Goal: Transaction & Acquisition: Book appointment/travel/reservation

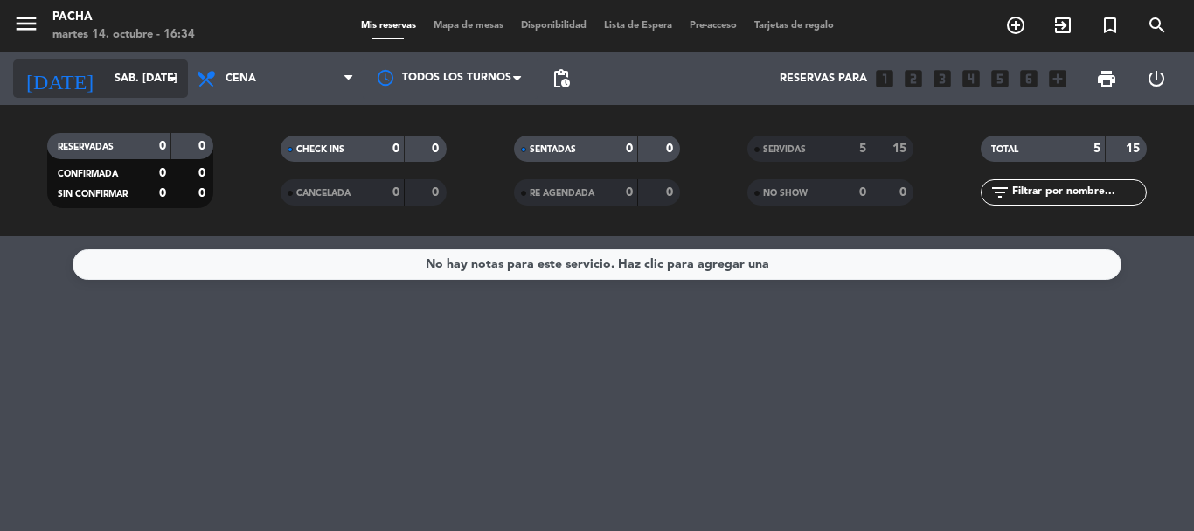
click at [171, 79] on icon "arrow_drop_down" at bounding box center [173, 78] width 21 height 21
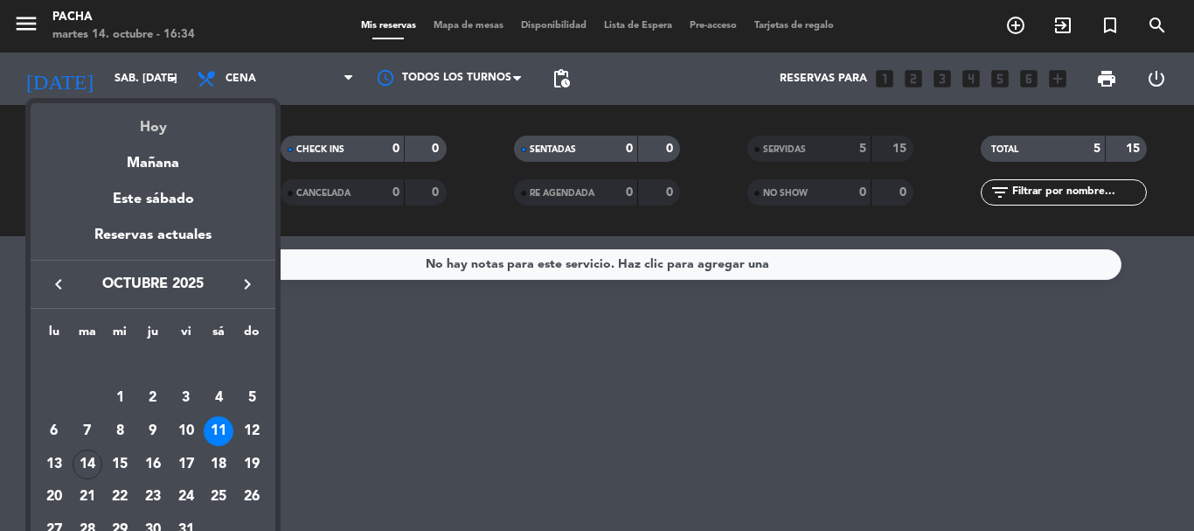
click at [160, 127] on div "Hoy" at bounding box center [153, 121] width 245 height 36
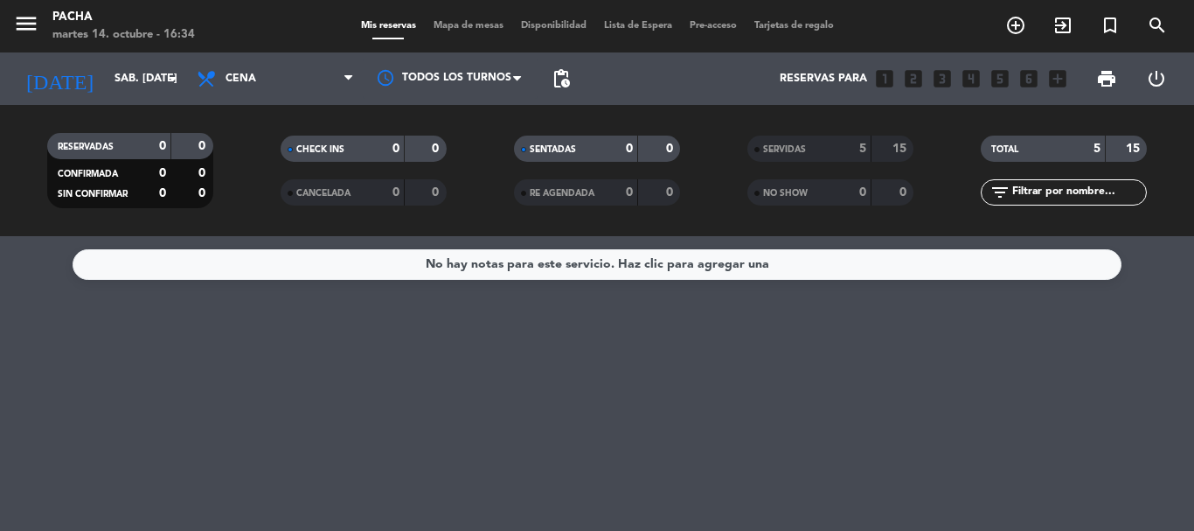
type input "[DATE] oct."
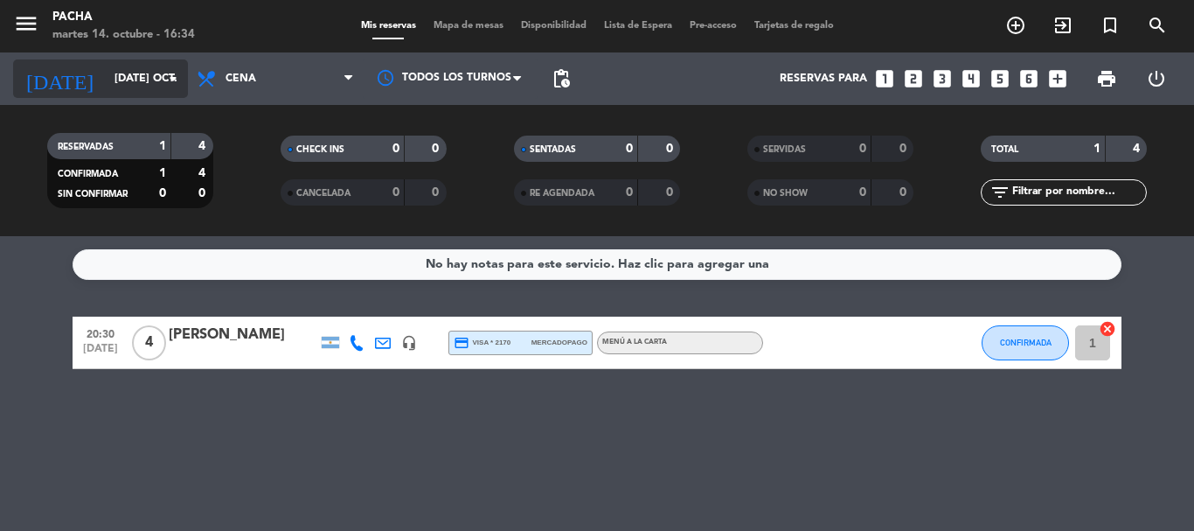
click at [168, 75] on icon "arrow_drop_down" at bounding box center [173, 78] width 21 height 21
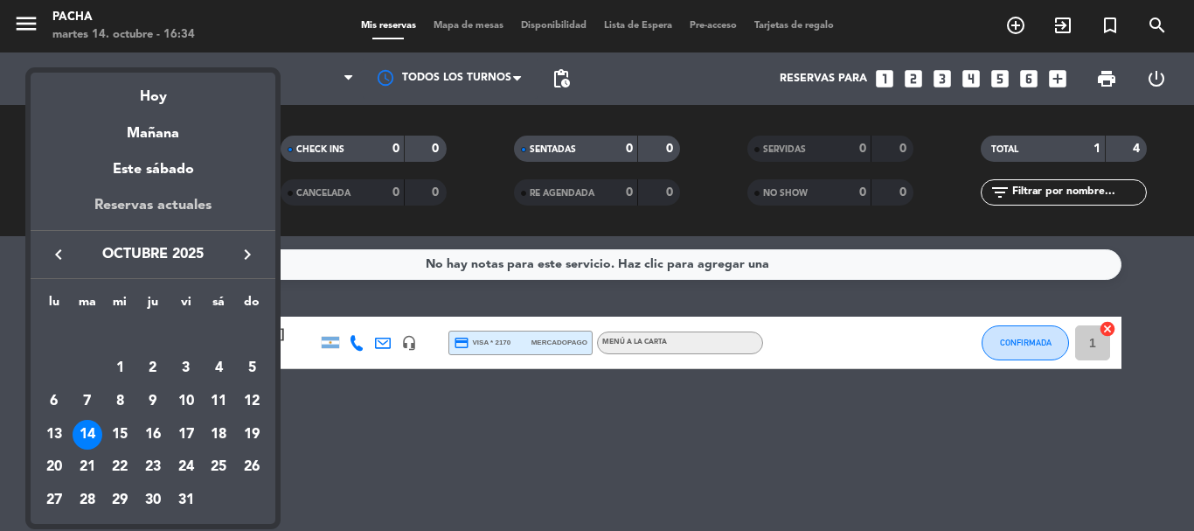
click at [136, 205] on div "Reservas actuales" at bounding box center [153, 212] width 245 height 36
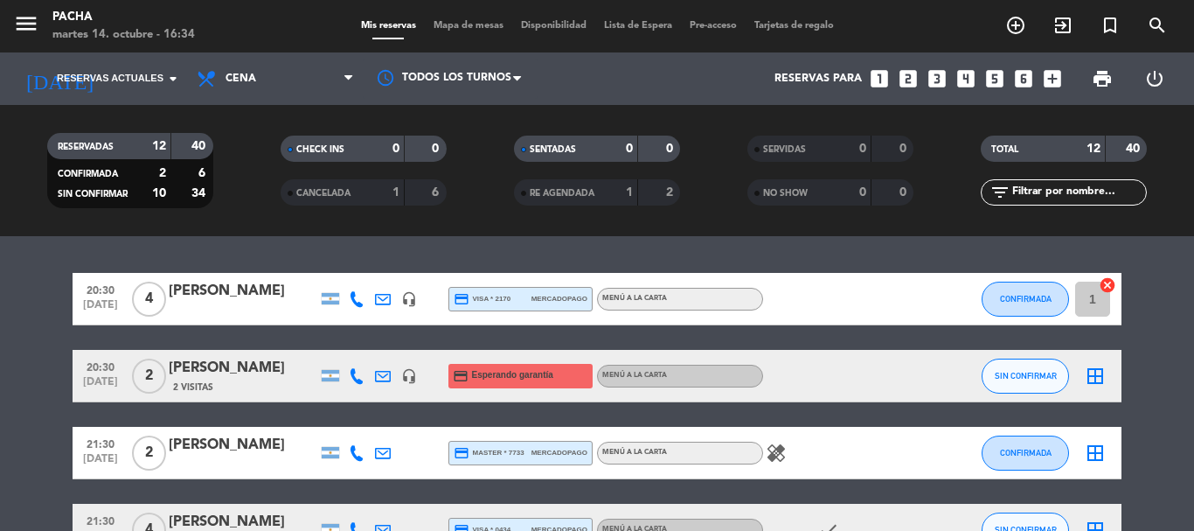
click at [776, 455] on icon "healing" at bounding box center [776, 452] width 21 height 21
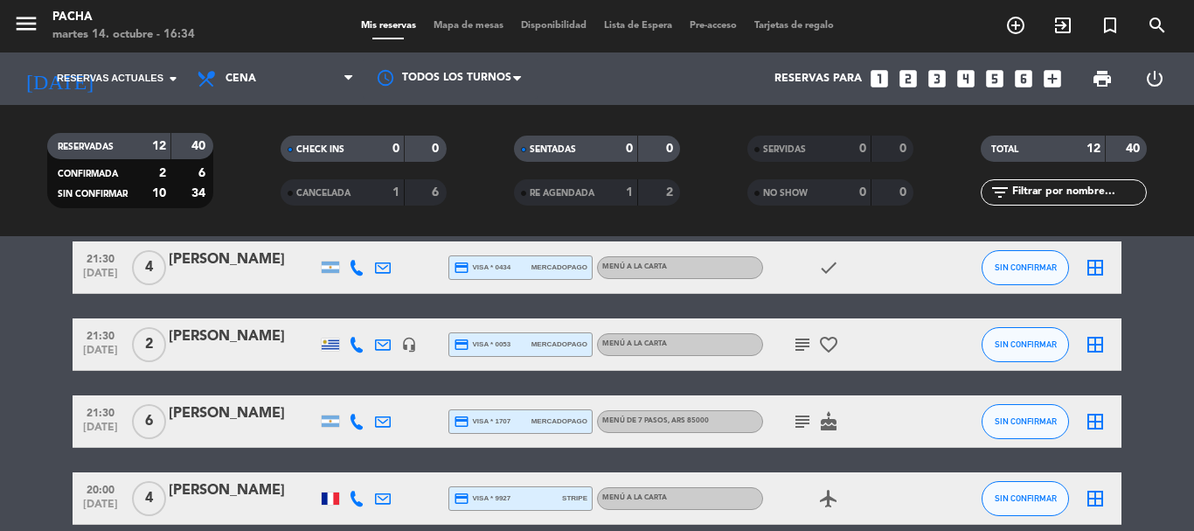
scroll to position [350, 0]
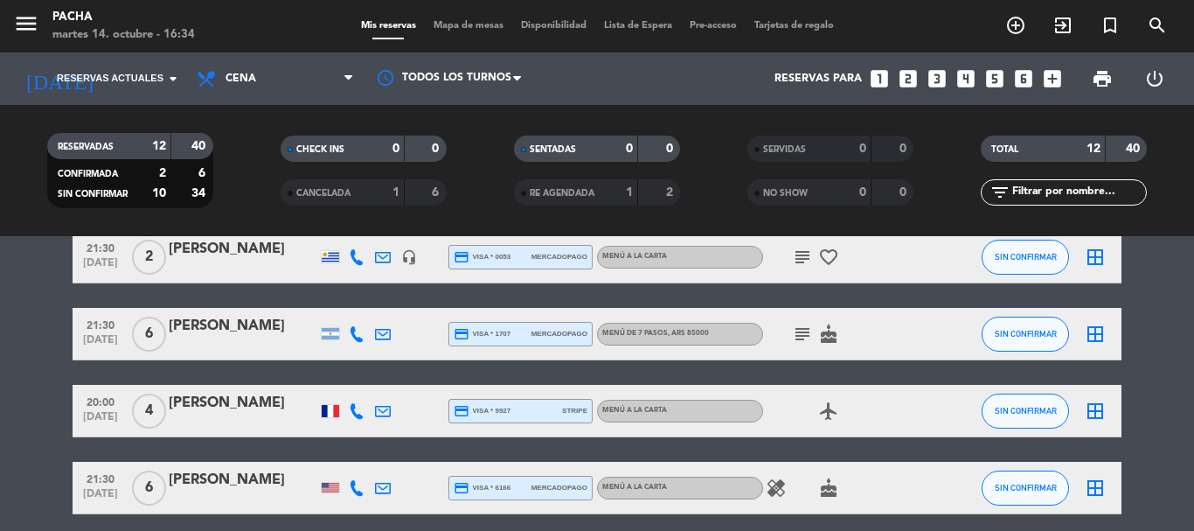
click at [794, 260] on icon "subject" at bounding box center [802, 257] width 21 height 21
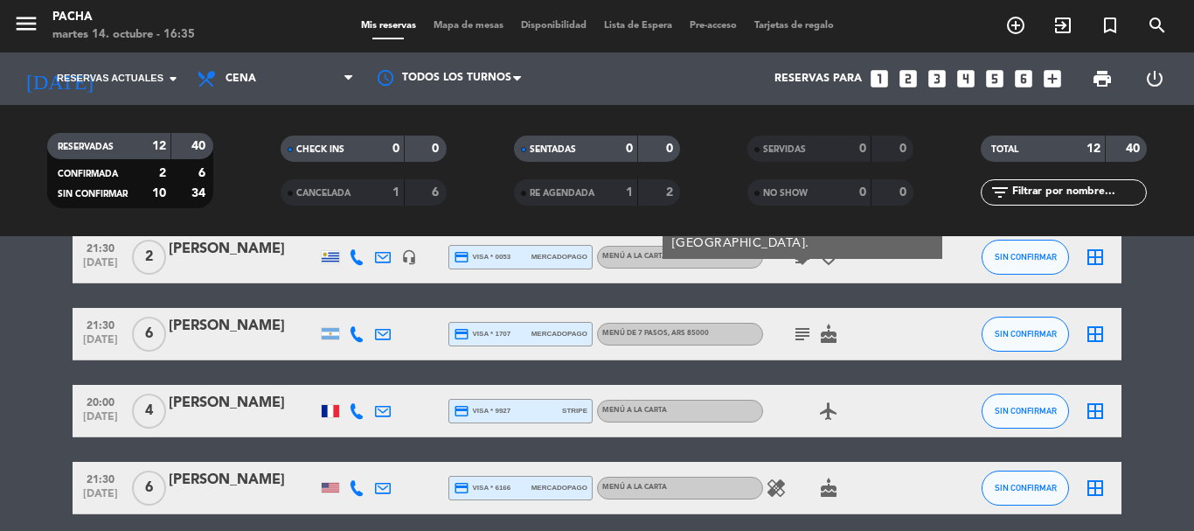
scroll to position [262, 0]
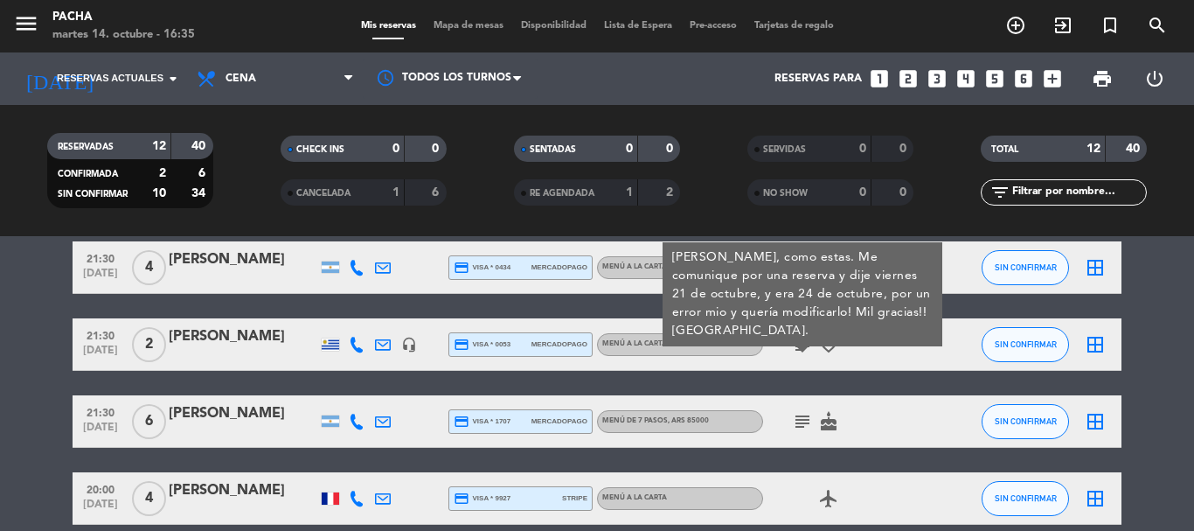
click at [805, 424] on icon "subject" at bounding box center [802, 421] width 21 height 21
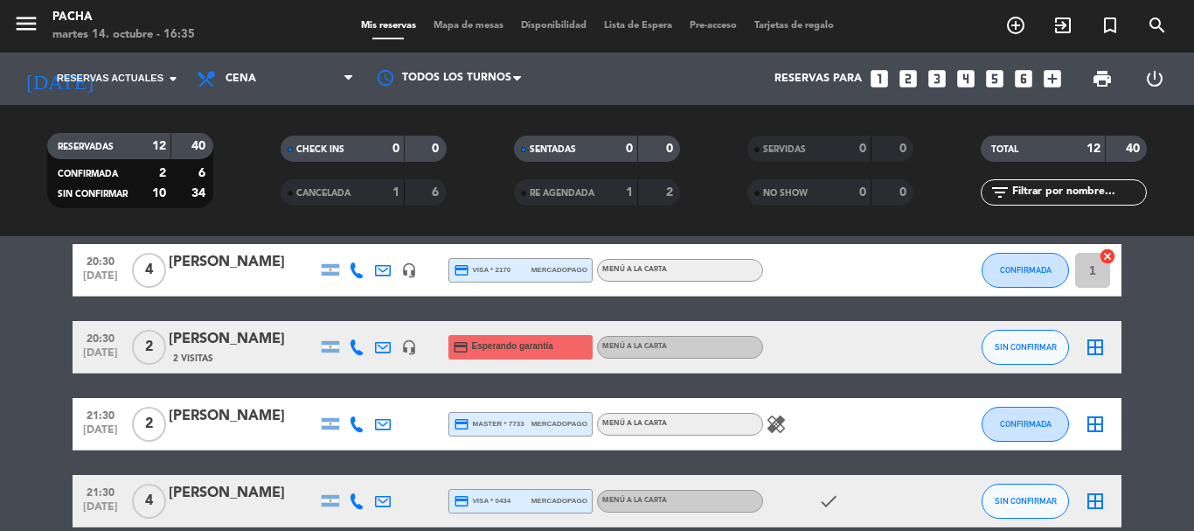
scroll to position [0, 0]
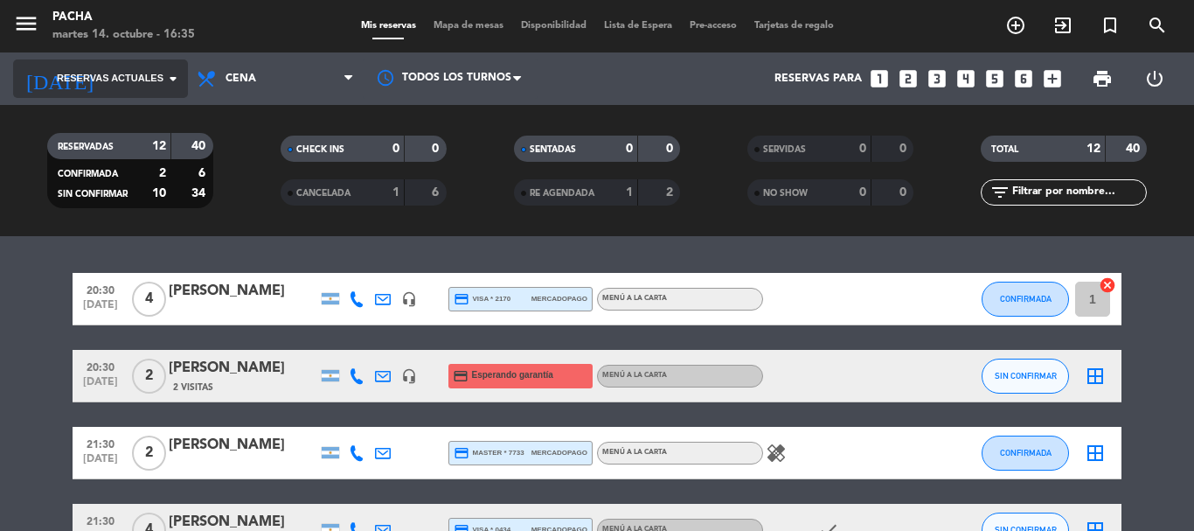
click at [174, 75] on icon "arrow_drop_down" at bounding box center [173, 78] width 21 height 21
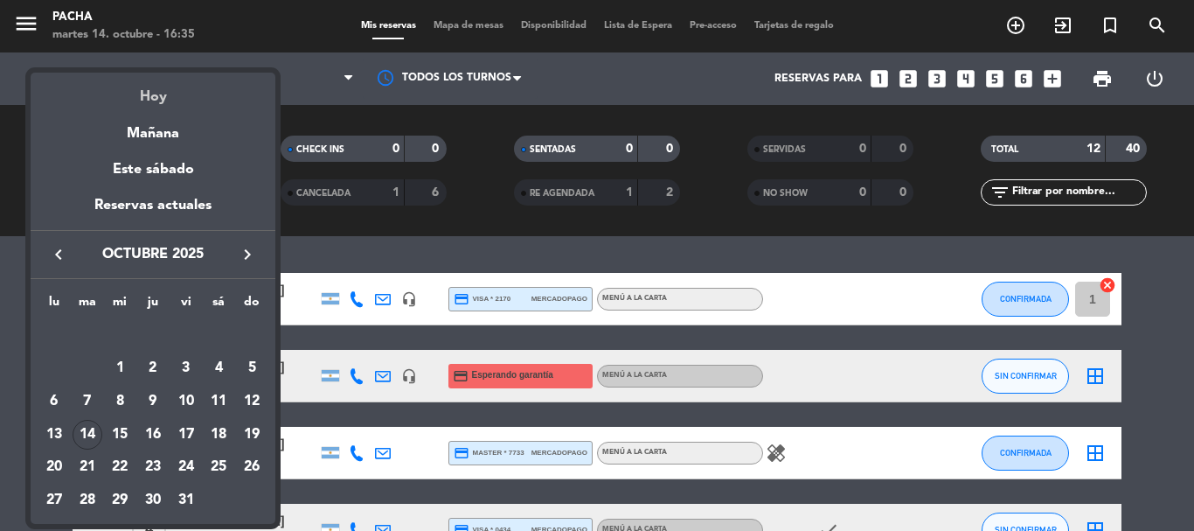
click at [169, 101] on div "Hoy" at bounding box center [153, 91] width 245 height 36
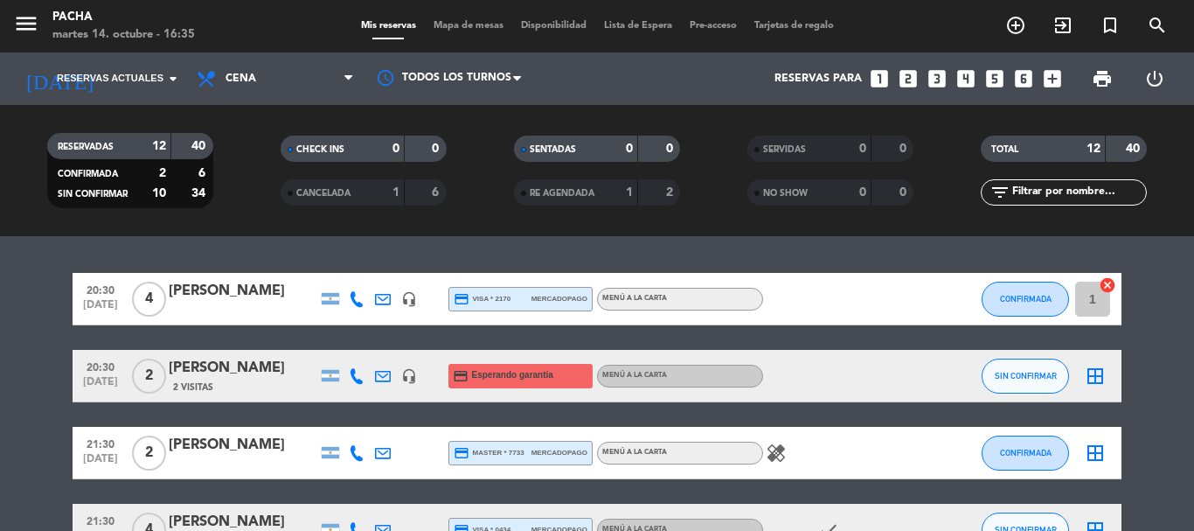
type input "[DATE] oct."
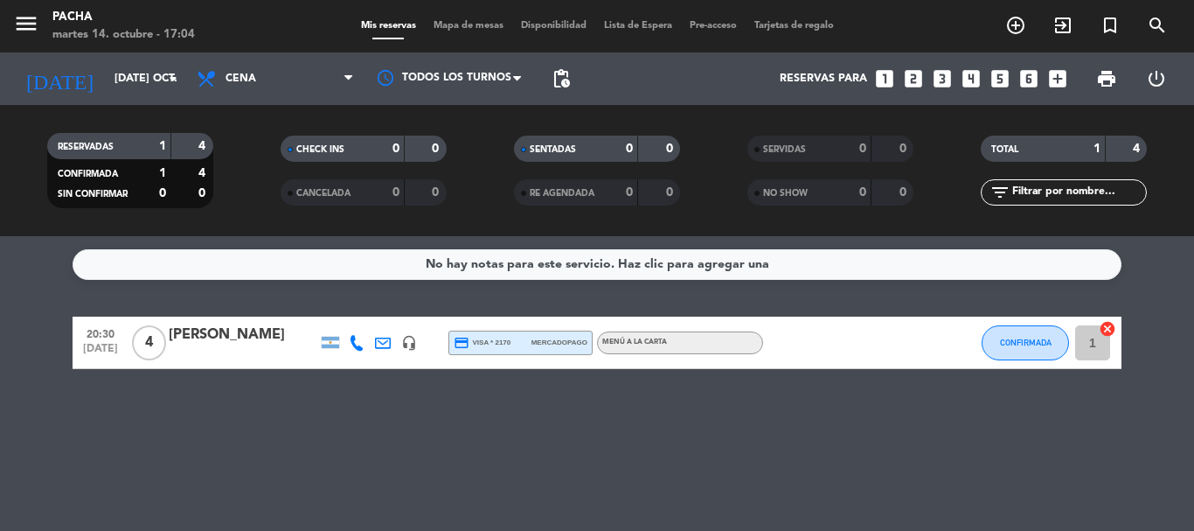
click at [961, 466] on div "No hay notas para este servicio. Haz clic para agregar una 20:30 [DATE] 4 [PERS…" at bounding box center [597, 383] width 1194 height 295
click at [300, 440] on div "No hay notas para este servicio. Haz clic para agregar una 20:30 [DATE] 4 [PERS…" at bounding box center [597, 383] width 1194 height 295
click at [1012, 26] on icon "add_circle_outline" at bounding box center [1015, 25] width 21 height 21
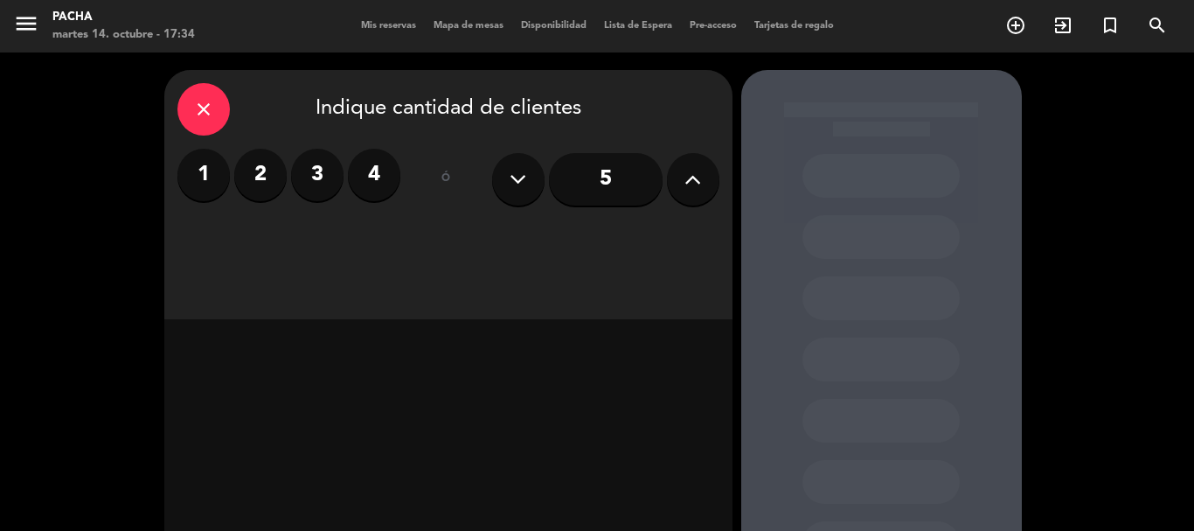
click at [198, 191] on label "1" at bounding box center [203, 175] width 52 height 52
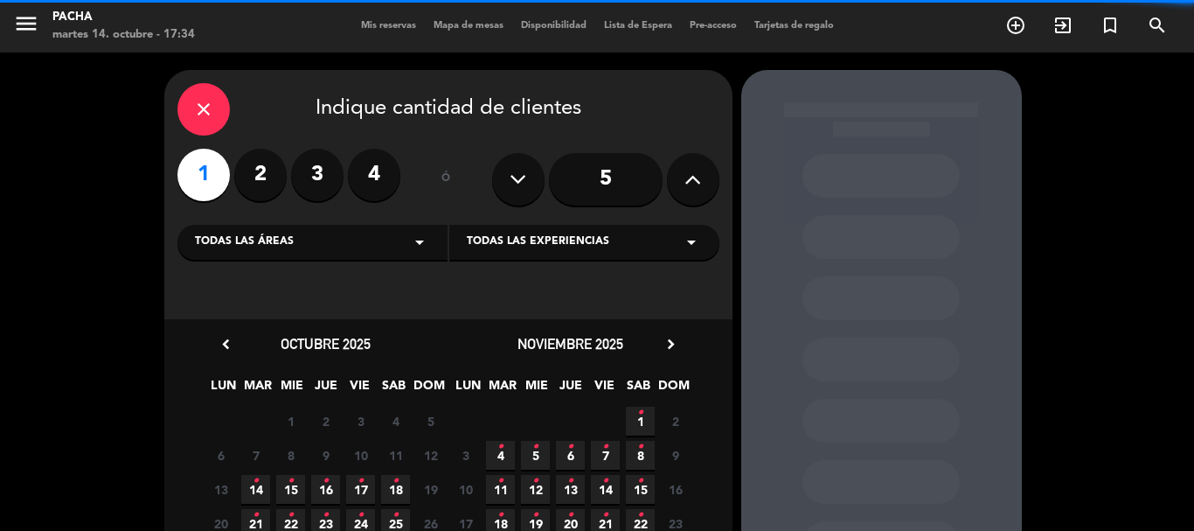
click at [345, 246] on div "Todas las áreas arrow_drop_down" at bounding box center [312, 242] width 270 height 35
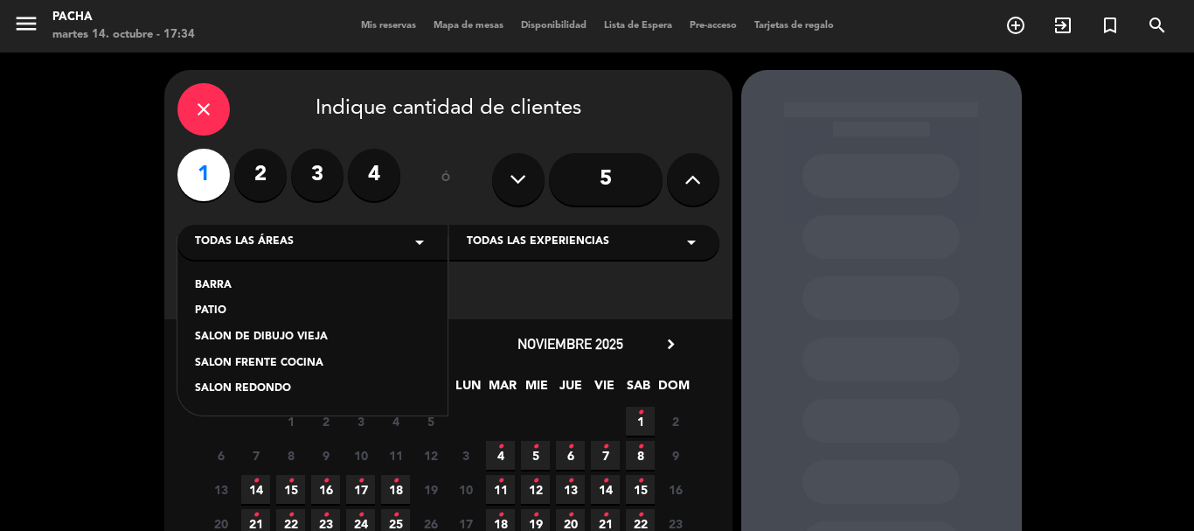
click at [333, 330] on div "SALON DE DIBUJO VIEJA" at bounding box center [312, 337] width 235 height 17
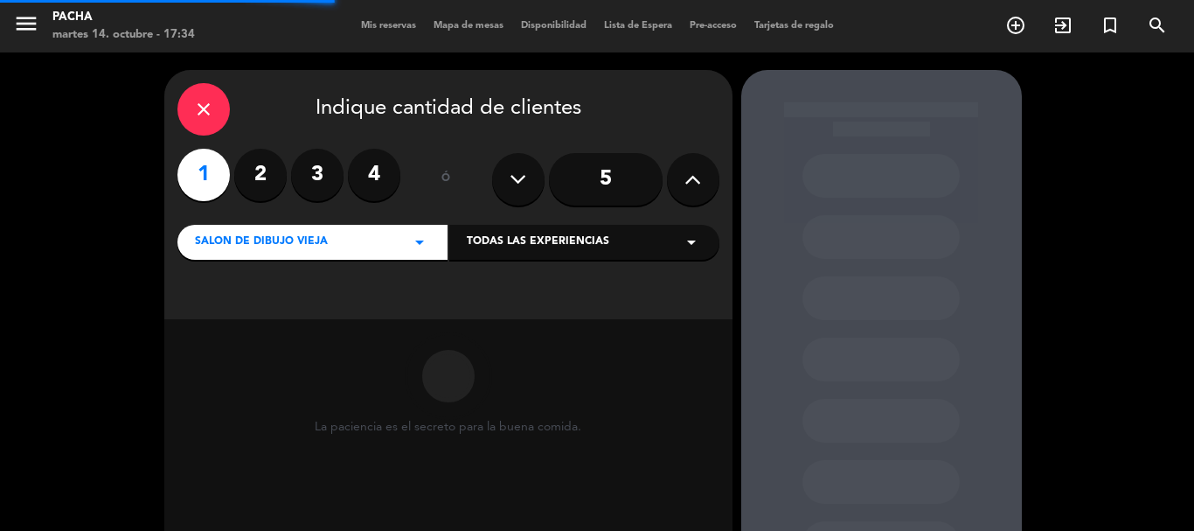
click at [567, 240] on span "Todas las experiencias" at bounding box center [538, 241] width 143 height 17
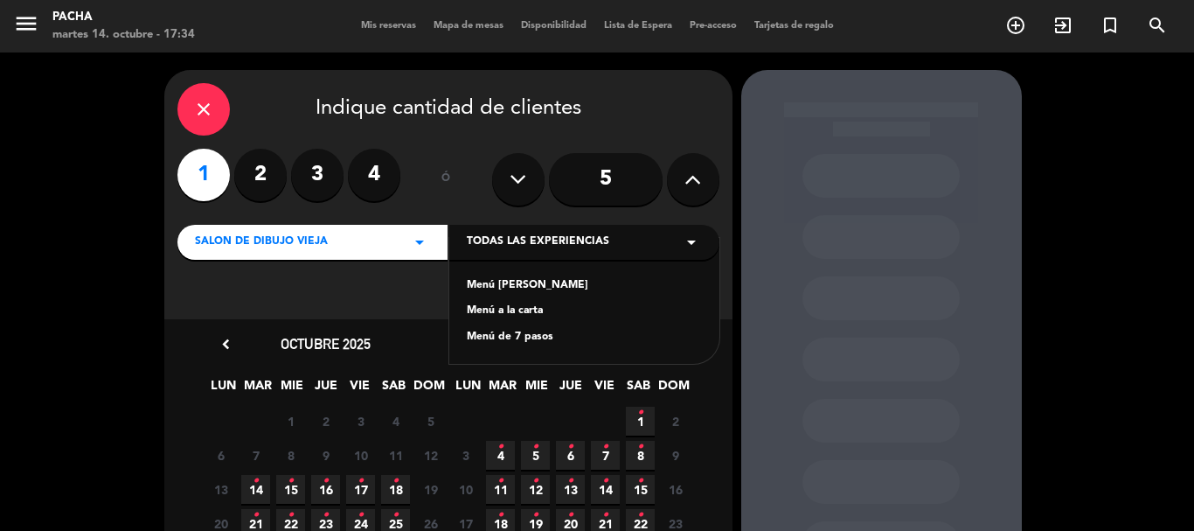
click at [555, 304] on div "Menú a la carta" at bounding box center [584, 311] width 235 height 17
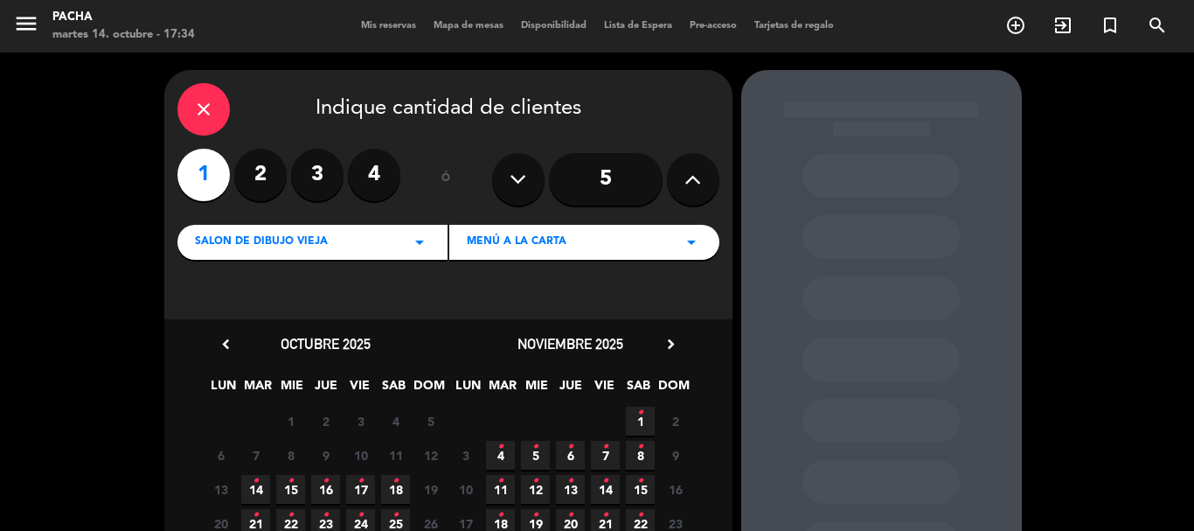
click at [330, 489] on span "16 •" at bounding box center [325, 489] width 29 height 29
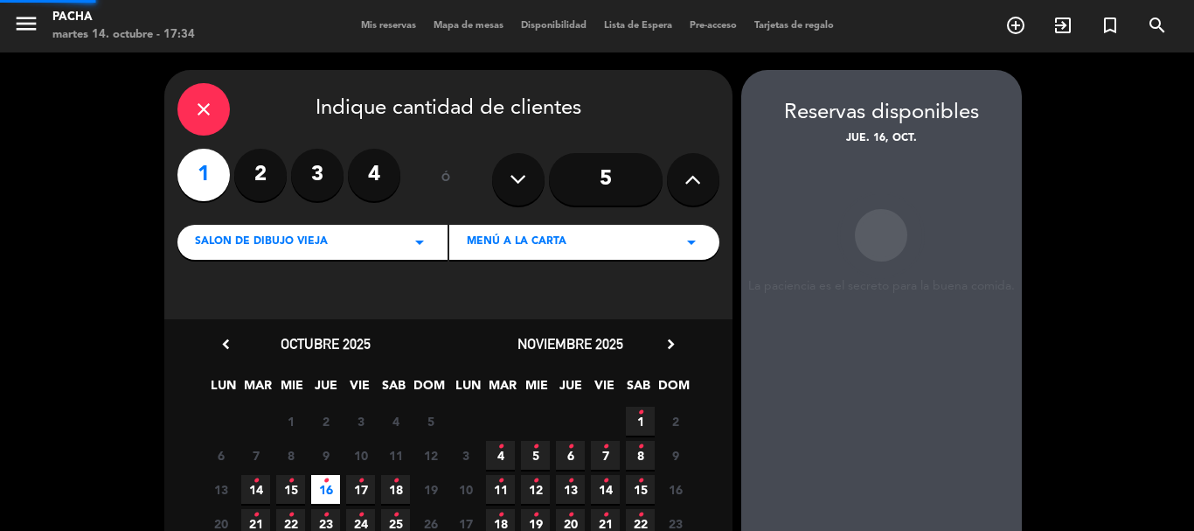
scroll to position [70, 0]
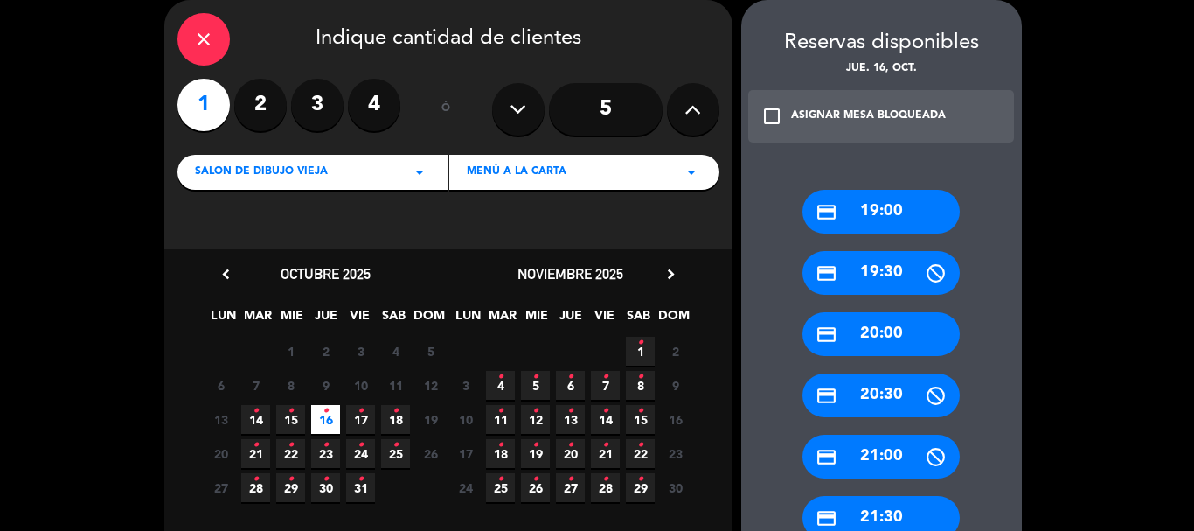
click at [891, 516] on div "credit_card 21:30" at bounding box center [881, 518] width 157 height 44
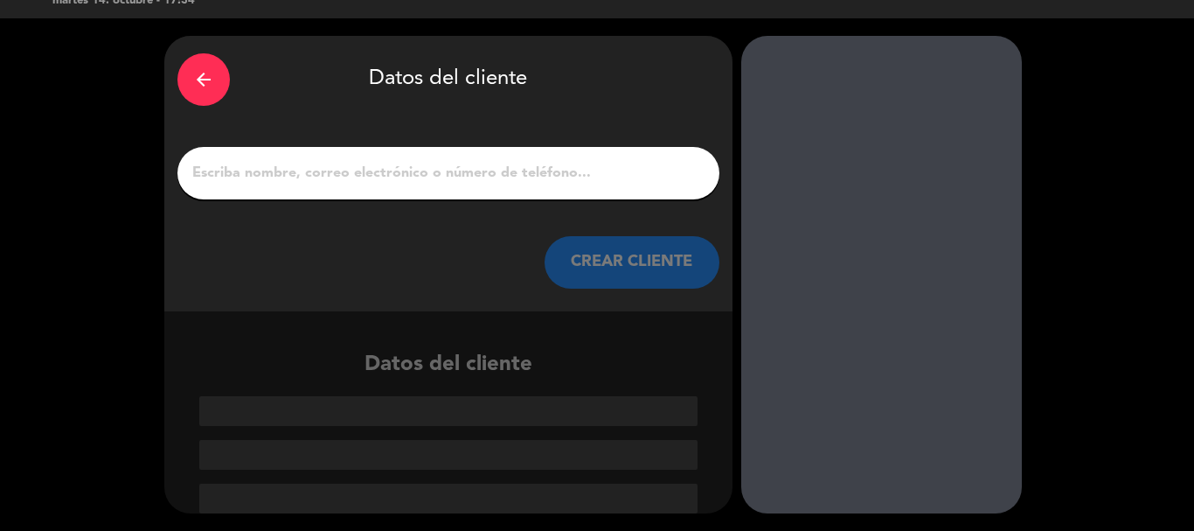
click at [507, 176] on input "1" at bounding box center [449, 173] width 516 height 24
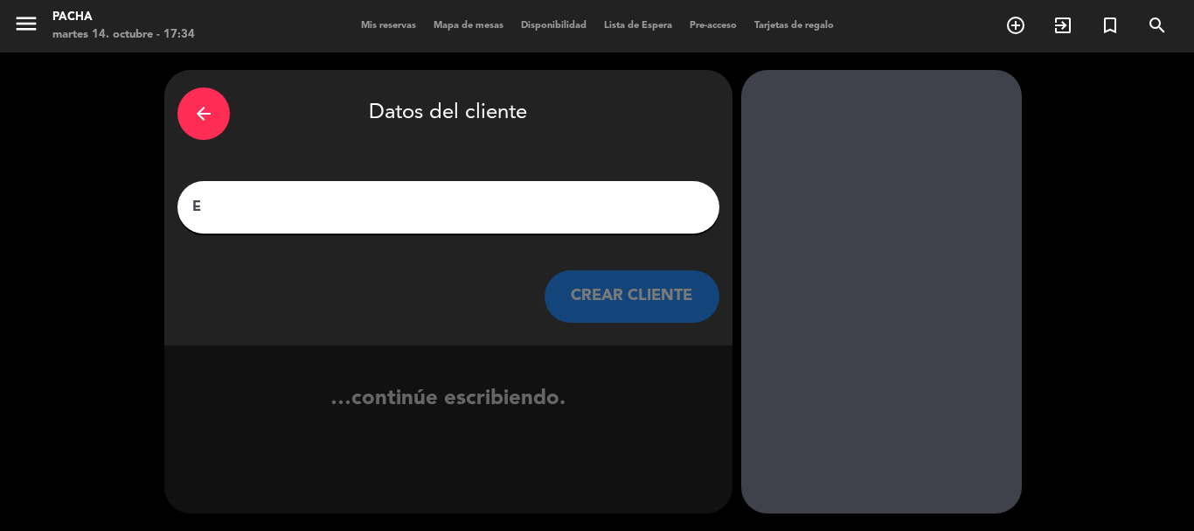
scroll to position [0, 0]
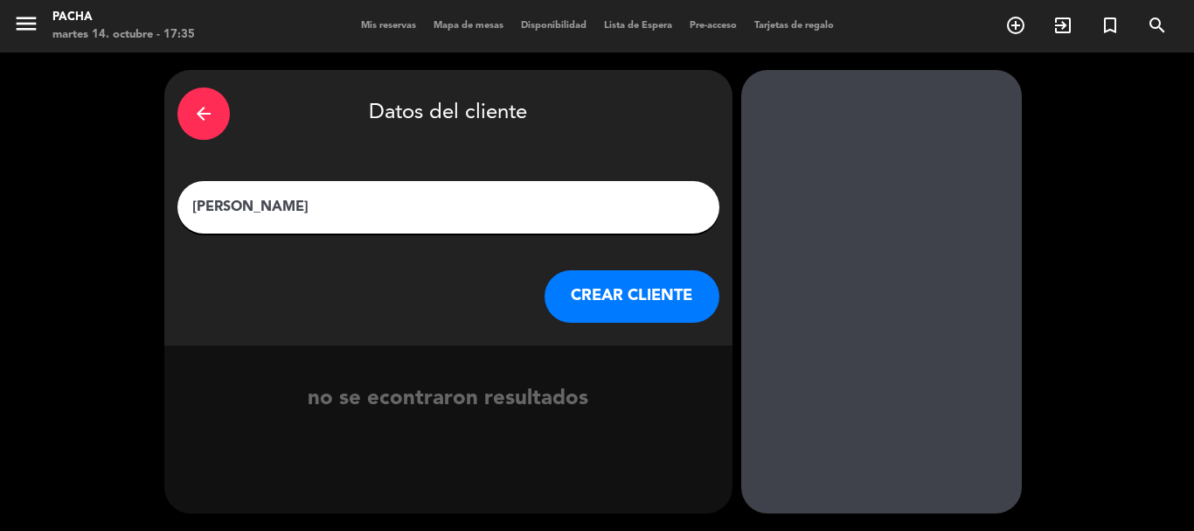
type input "[PERSON_NAME]"
click at [662, 289] on button "CREAR CLIENTE" at bounding box center [632, 296] width 175 height 52
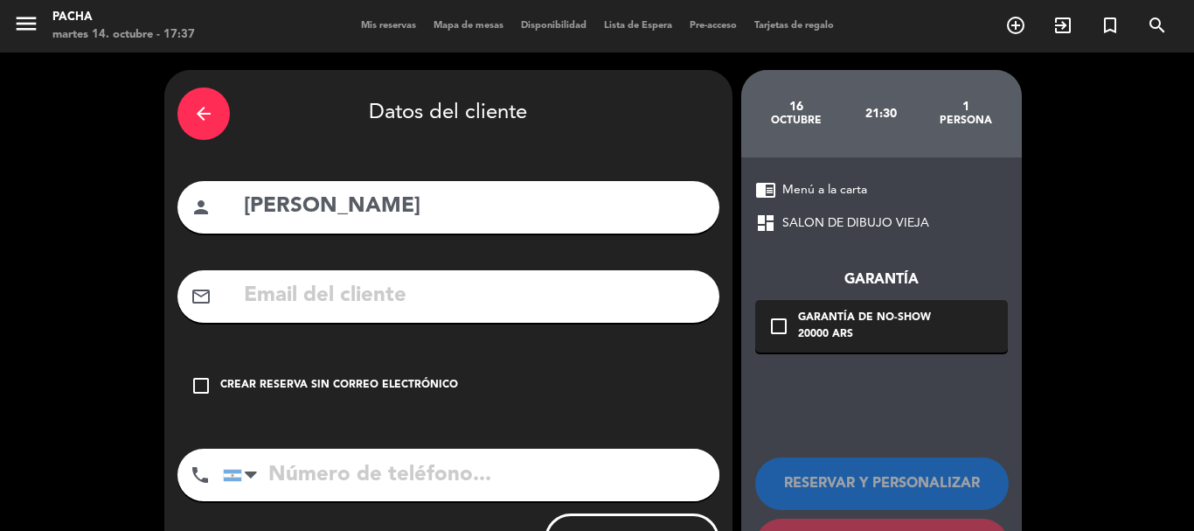
click at [269, 390] on div "Crear reserva sin correo electrónico" at bounding box center [339, 385] width 238 height 17
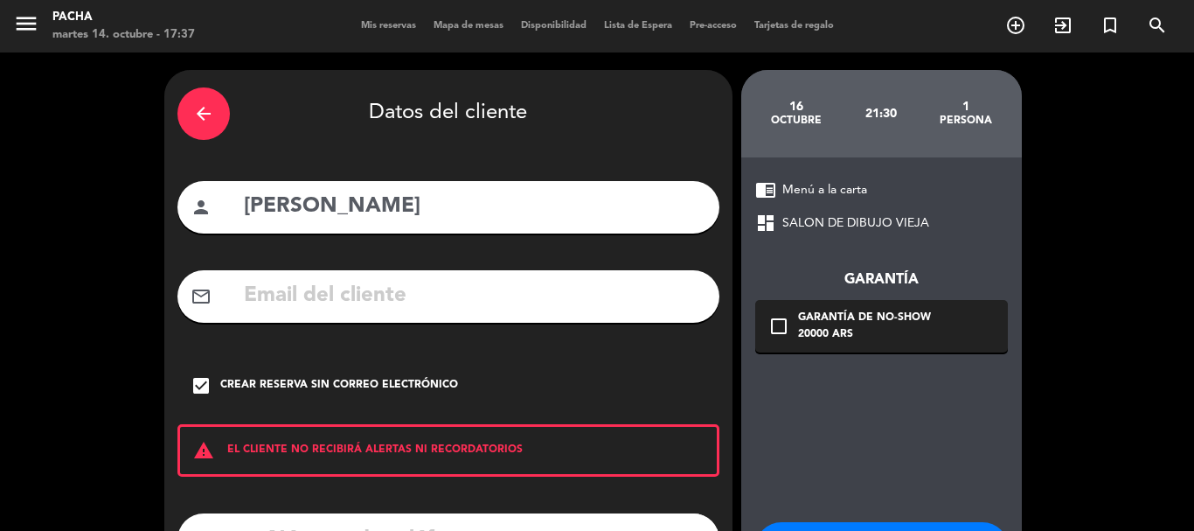
scroll to position [143, 0]
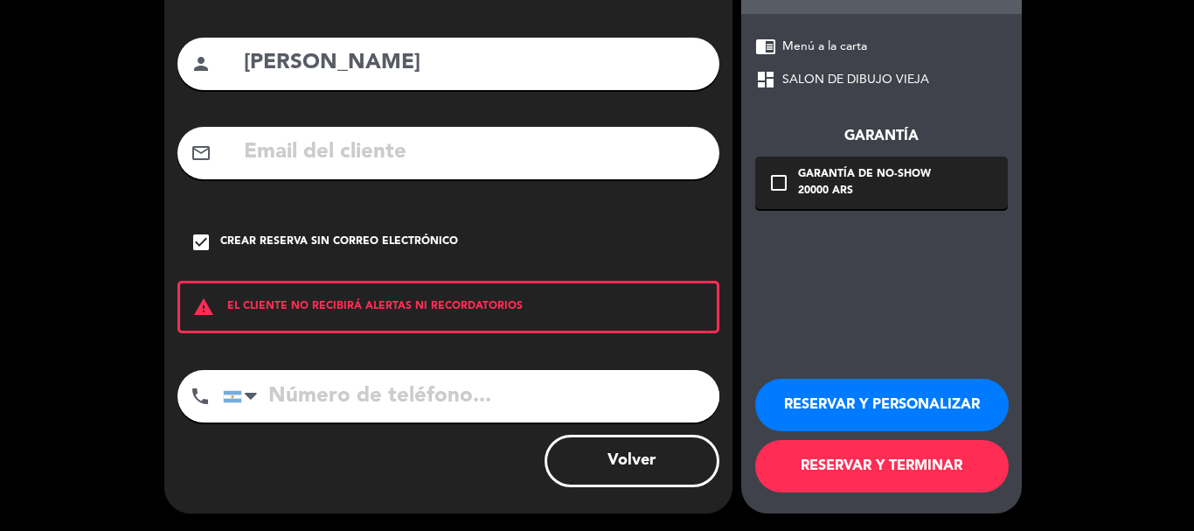
click at [857, 486] on button "RESERVAR Y TERMINAR" at bounding box center [882, 466] width 254 height 52
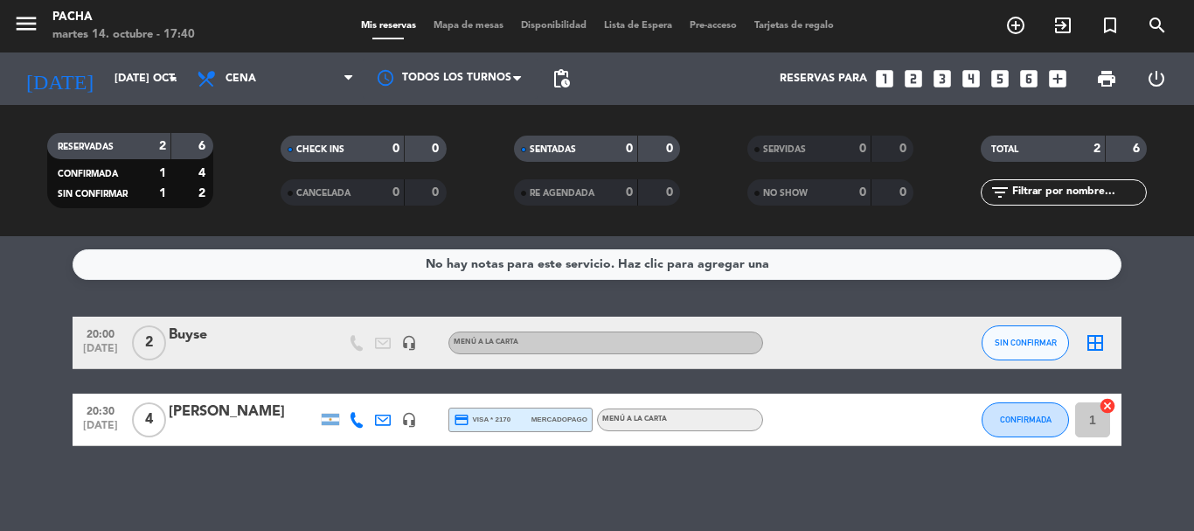
click at [1107, 347] on div "border_all" at bounding box center [1095, 342] width 52 height 52
click at [1097, 344] on icon "border_all" at bounding box center [1095, 342] width 21 height 21
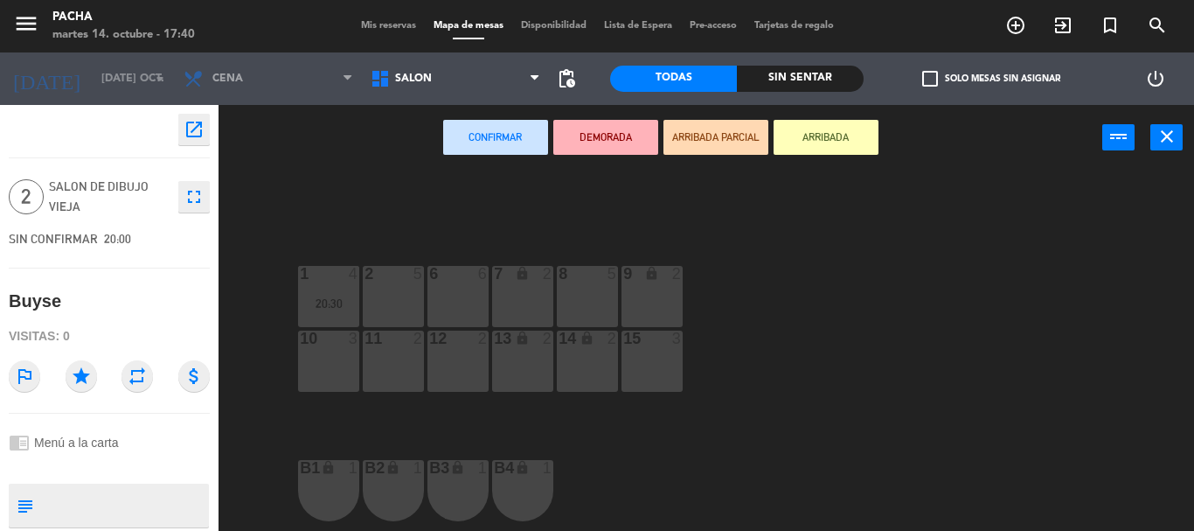
click at [469, 353] on div "12 2" at bounding box center [458, 360] width 61 height 61
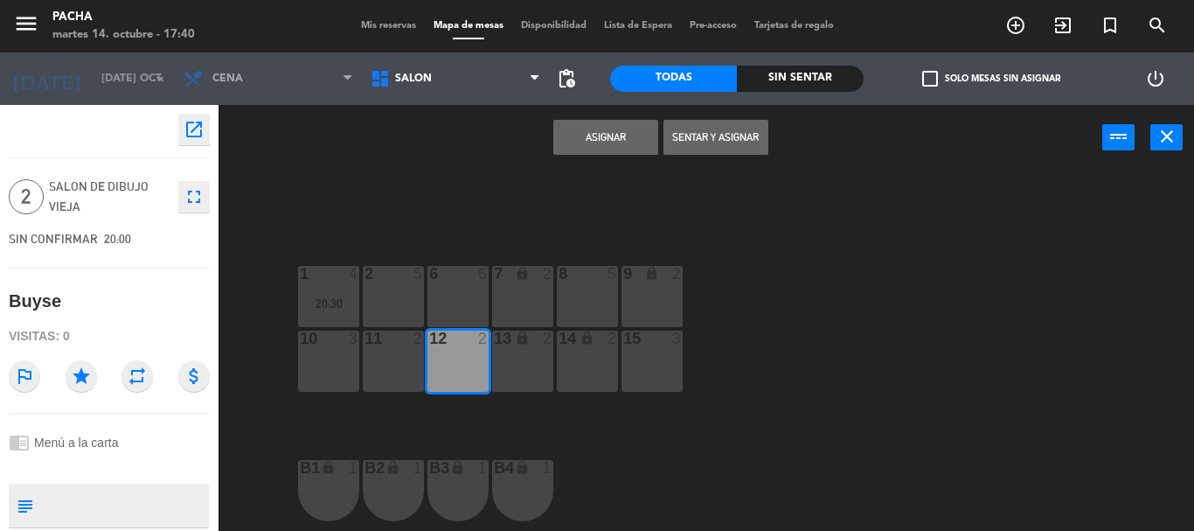
click at [585, 137] on button "Asignar" at bounding box center [605, 137] width 105 height 35
